Goal: Navigation & Orientation: Go to known website

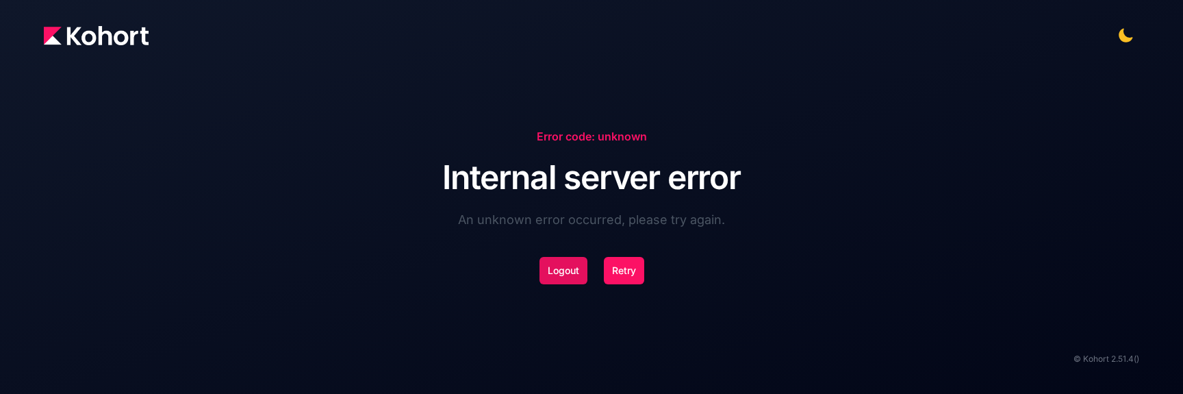
click at [569, 272] on button "Logout" at bounding box center [563, 270] width 48 height 27
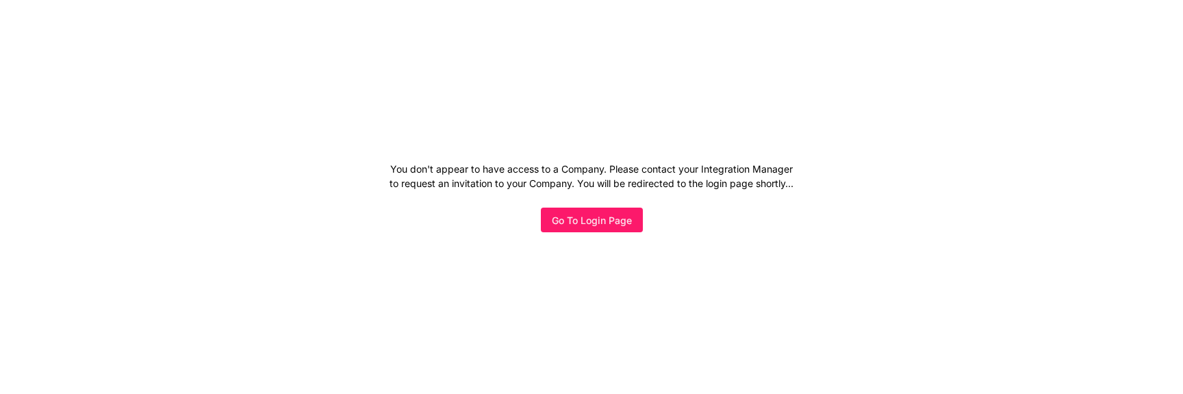
click at [598, 223] on span "Go To Login Page" at bounding box center [592, 220] width 80 height 14
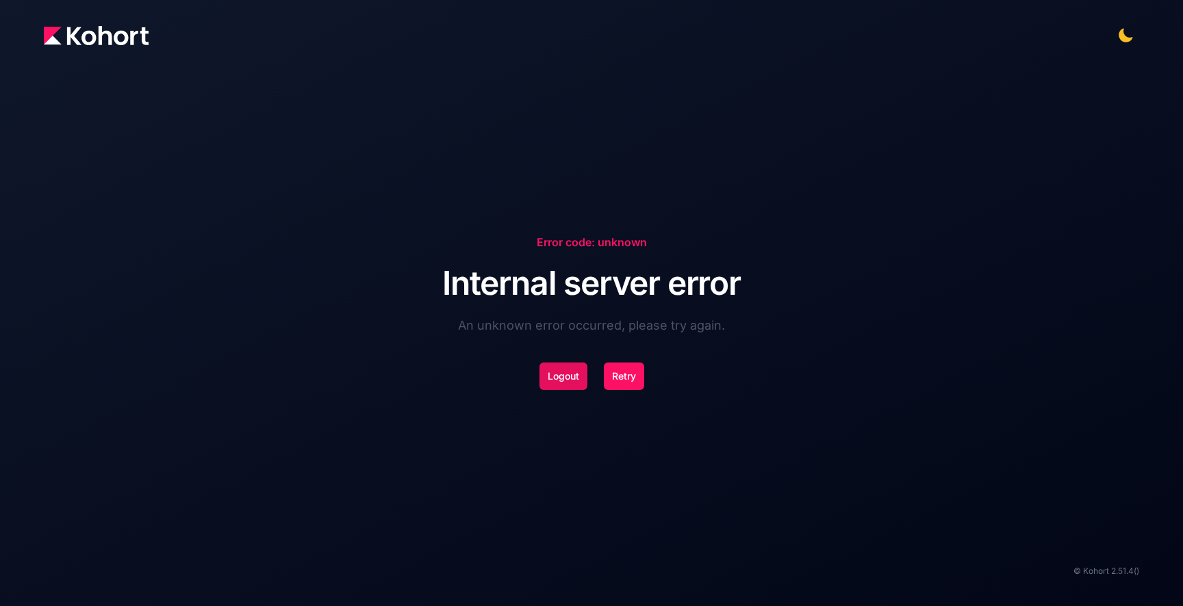
click at [566, 374] on button "Logout" at bounding box center [563, 376] width 48 height 27
